Goal: Task Accomplishment & Management: Manage account settings

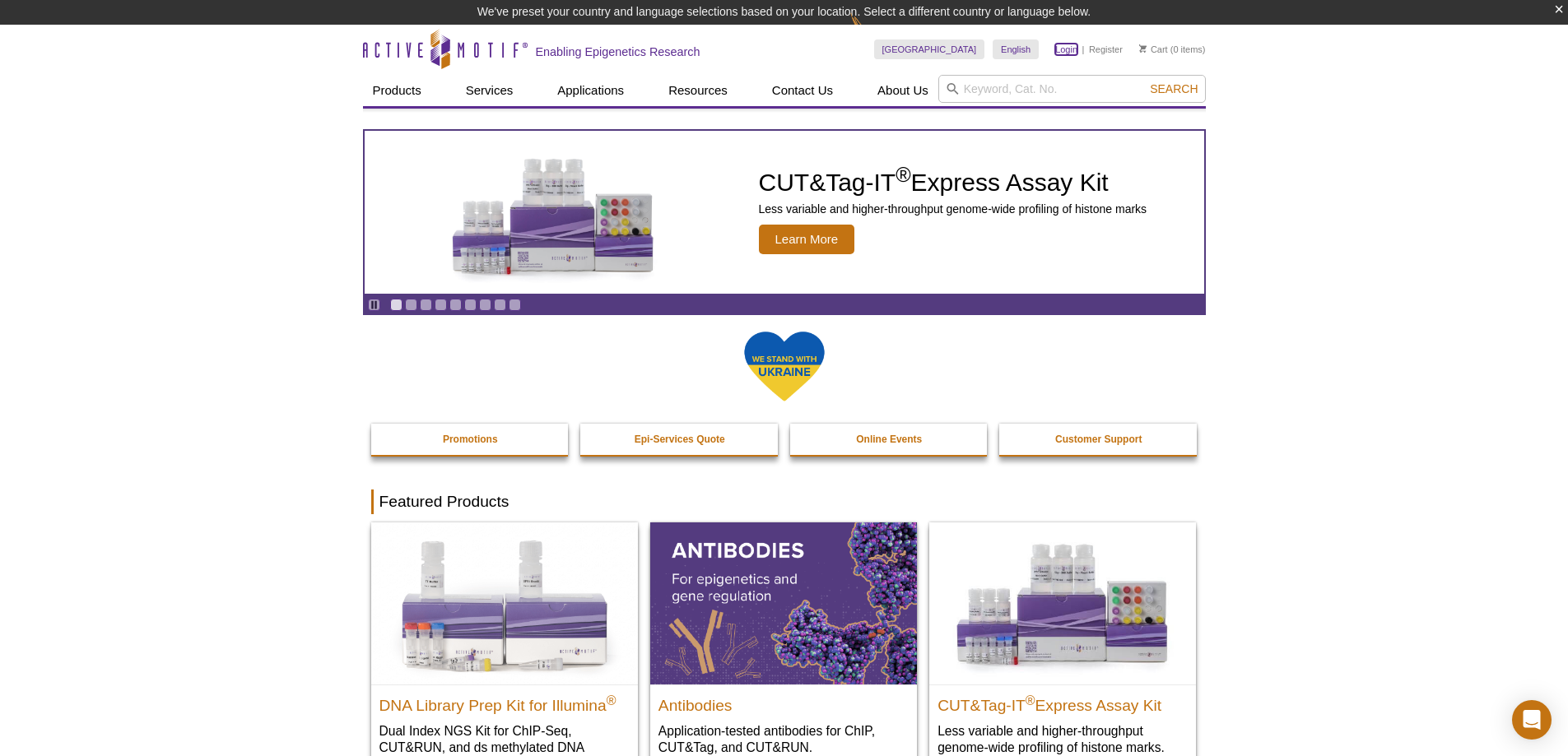
click at [1062, 51] on link "Login" at bounding box center [1065, 49] width 22 height 11
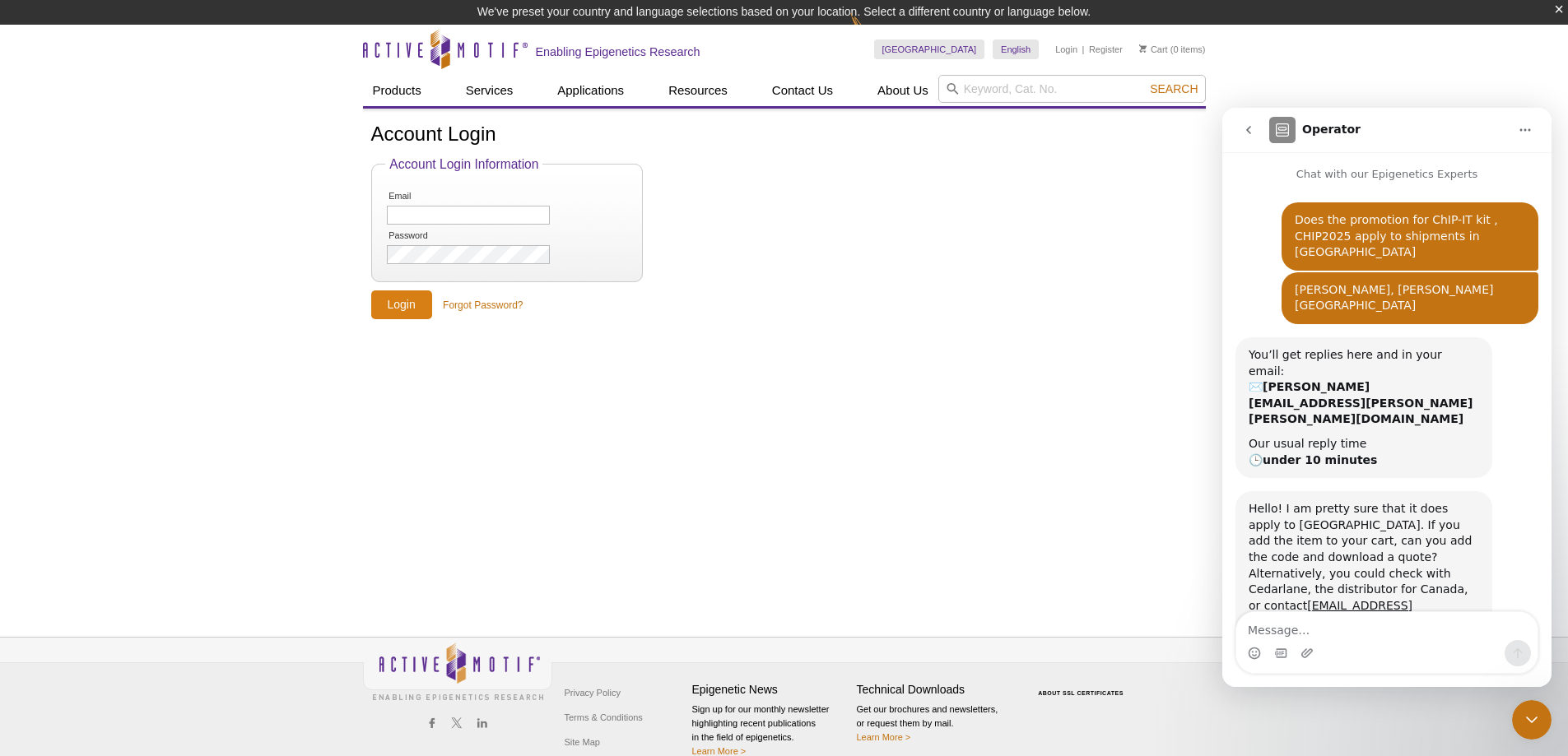
scroll to position [31, 0]
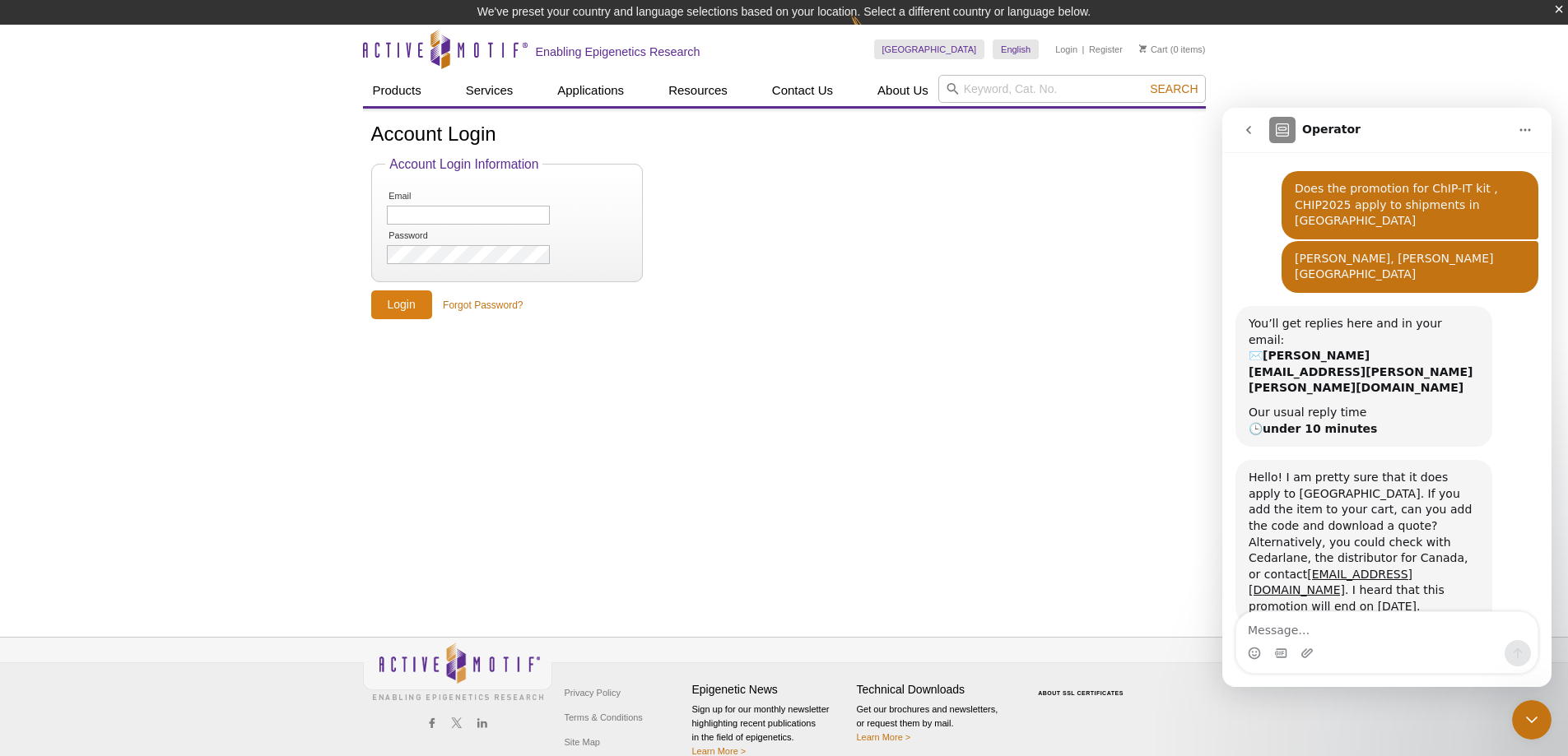
type input "[PERSON_NAME][EMAIL_ADDRESS][PERSON_NAME][PERSON_NAME][DOMAIN_NAME]"
click at [399, 311] on input "Login" at bounding box center [401, 304] width 61 height 28
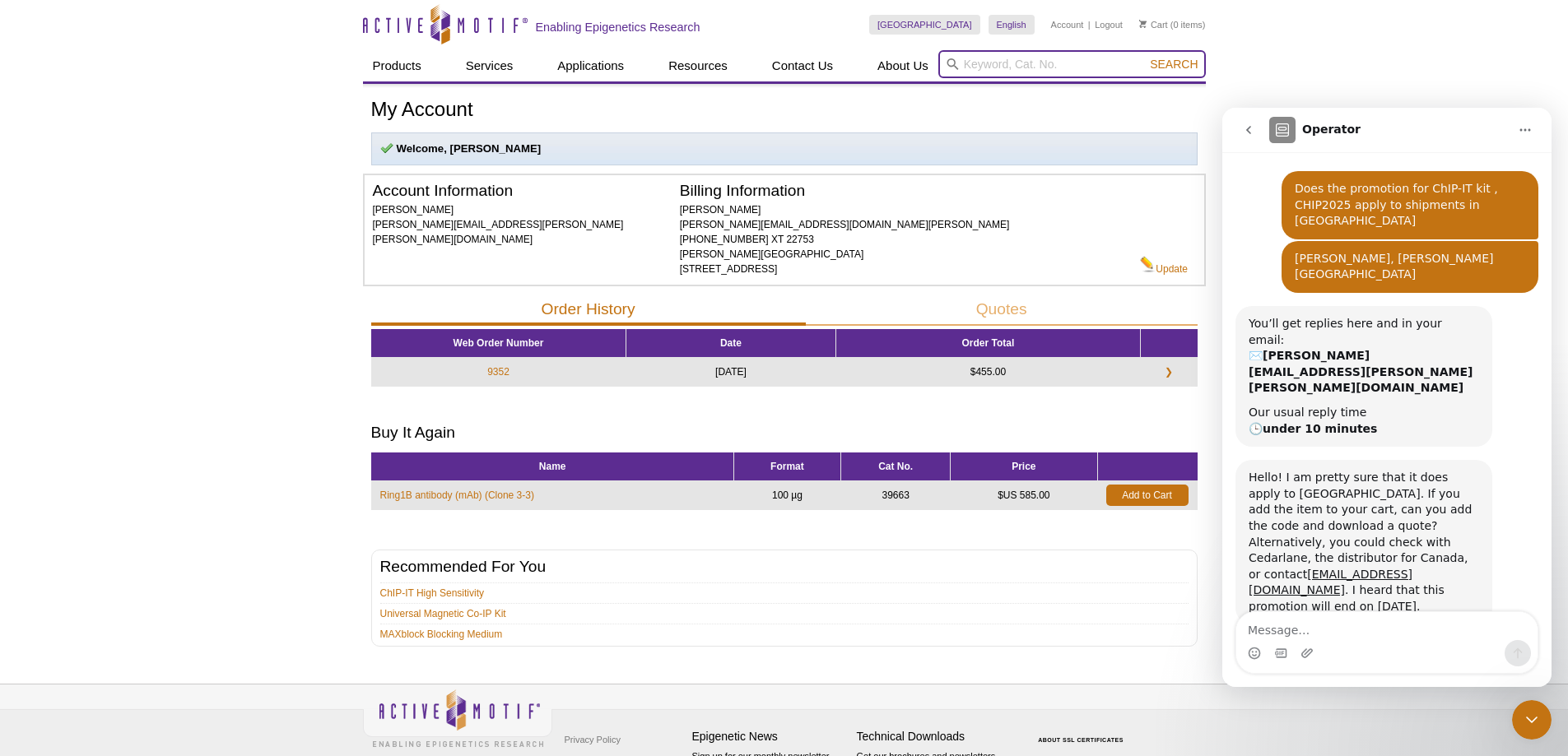
click at [980, 62] on input "search" at bounding box center [1072, 64] width 267 height 28
